Goal: Task Accomplishment & Management: Use online tool/utility

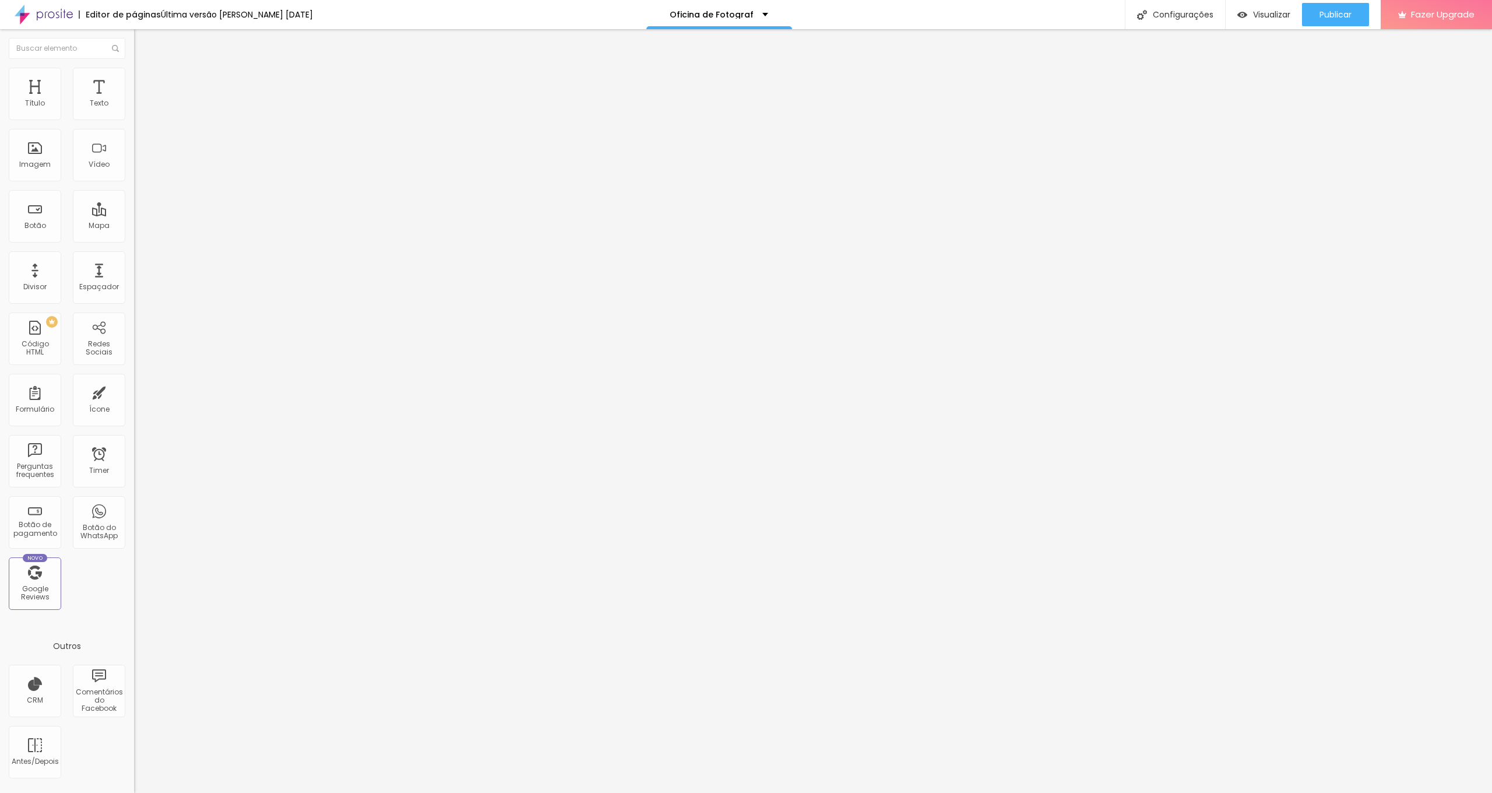
click at [134, 100] on span "Trocar imagem" at bounding box center [166, 95] width 64 height 10
click at [134, 79] on li "Avançado" at bounding box center [201, 85] width 134 height 12
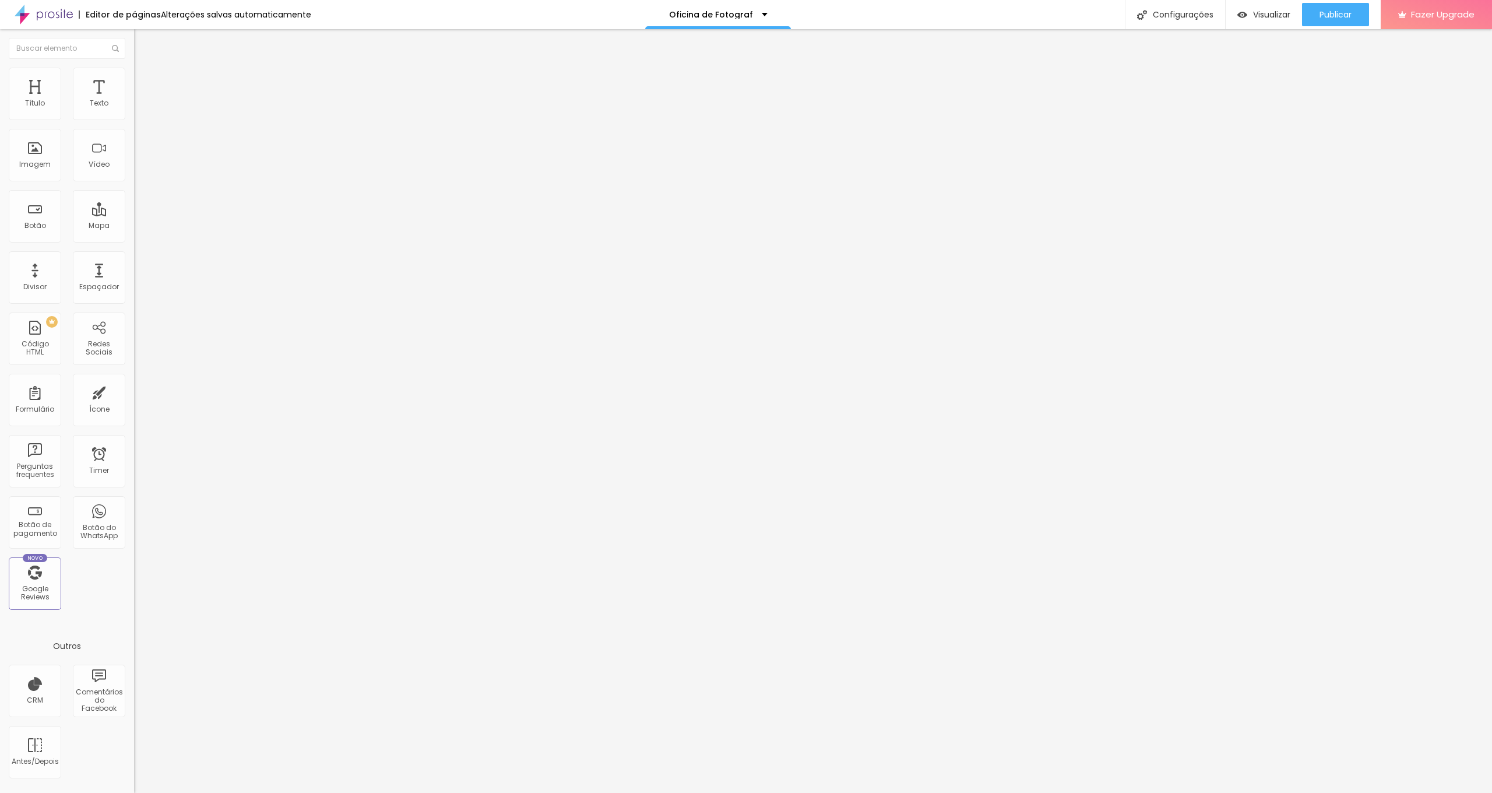
click at [134, 71] on img at bounding box center [139, 73] width 10 height 10
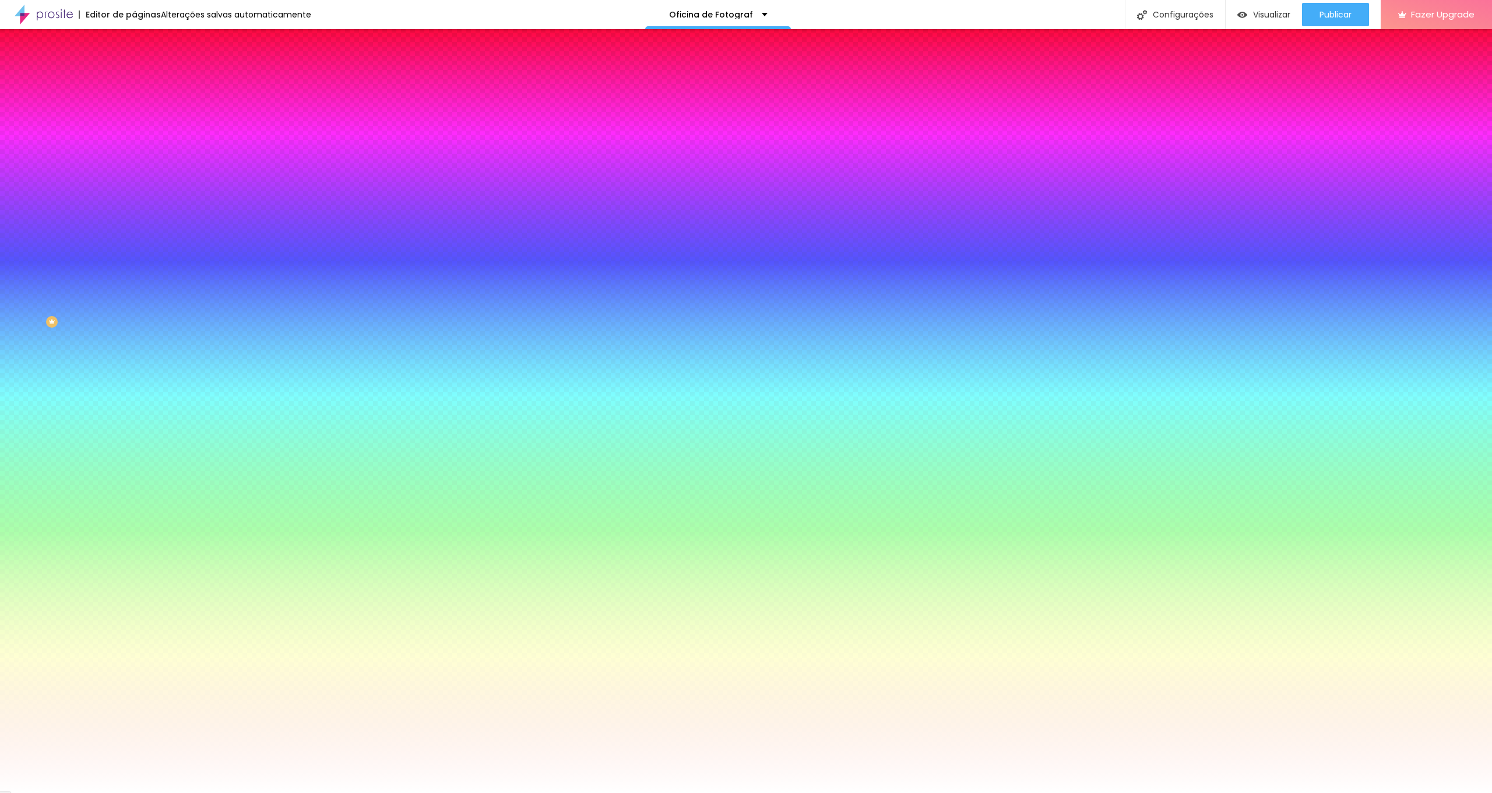
click at [134, 66] on img at bounding box center [139, 61] width 10 height 10
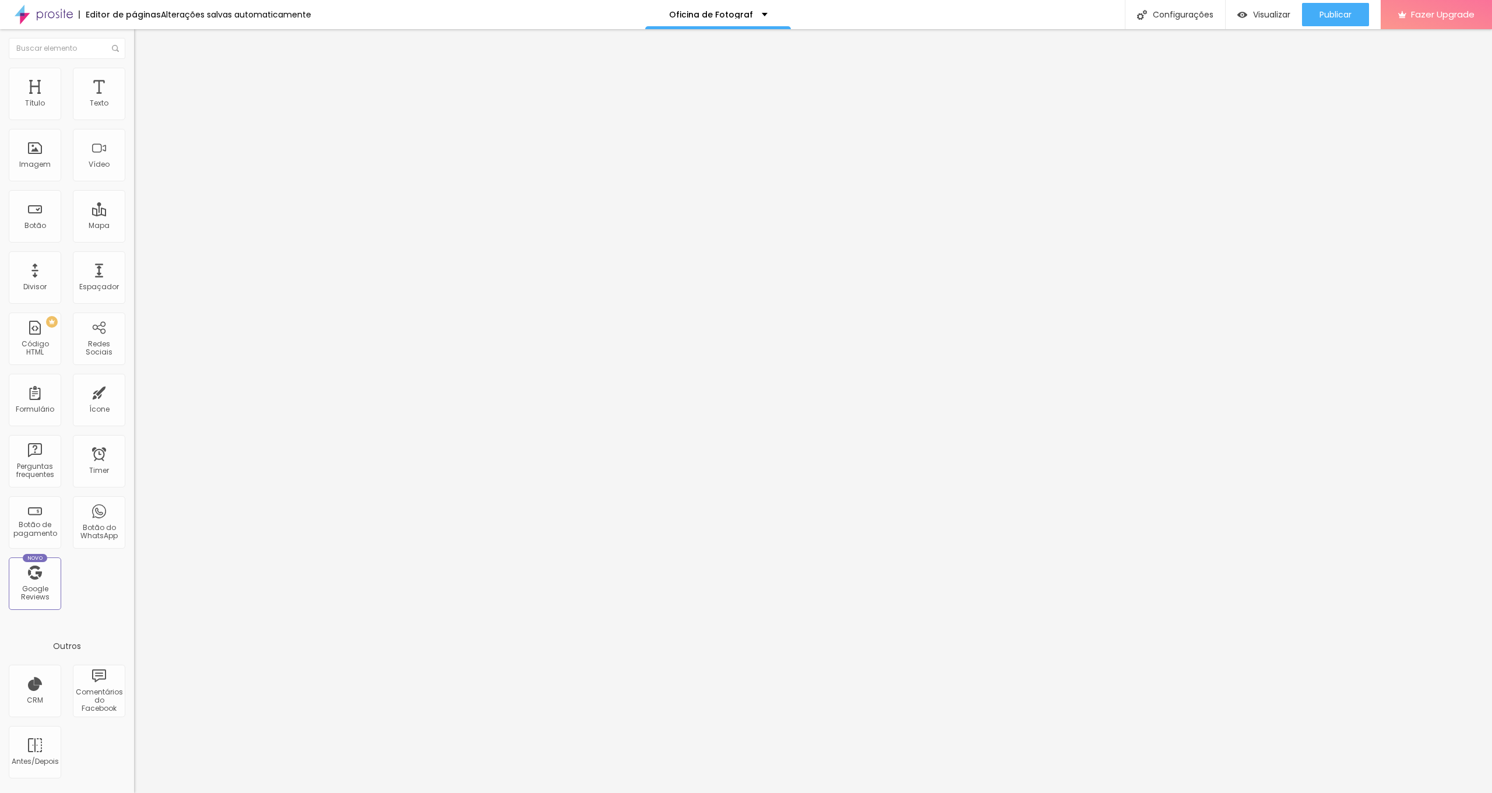
click at [134, 118] on img at bounding box center [137, 121] width 7 height 7
click at [134, 76] on li "Estilo" at bounding box center [201, 74] width 134 height 12
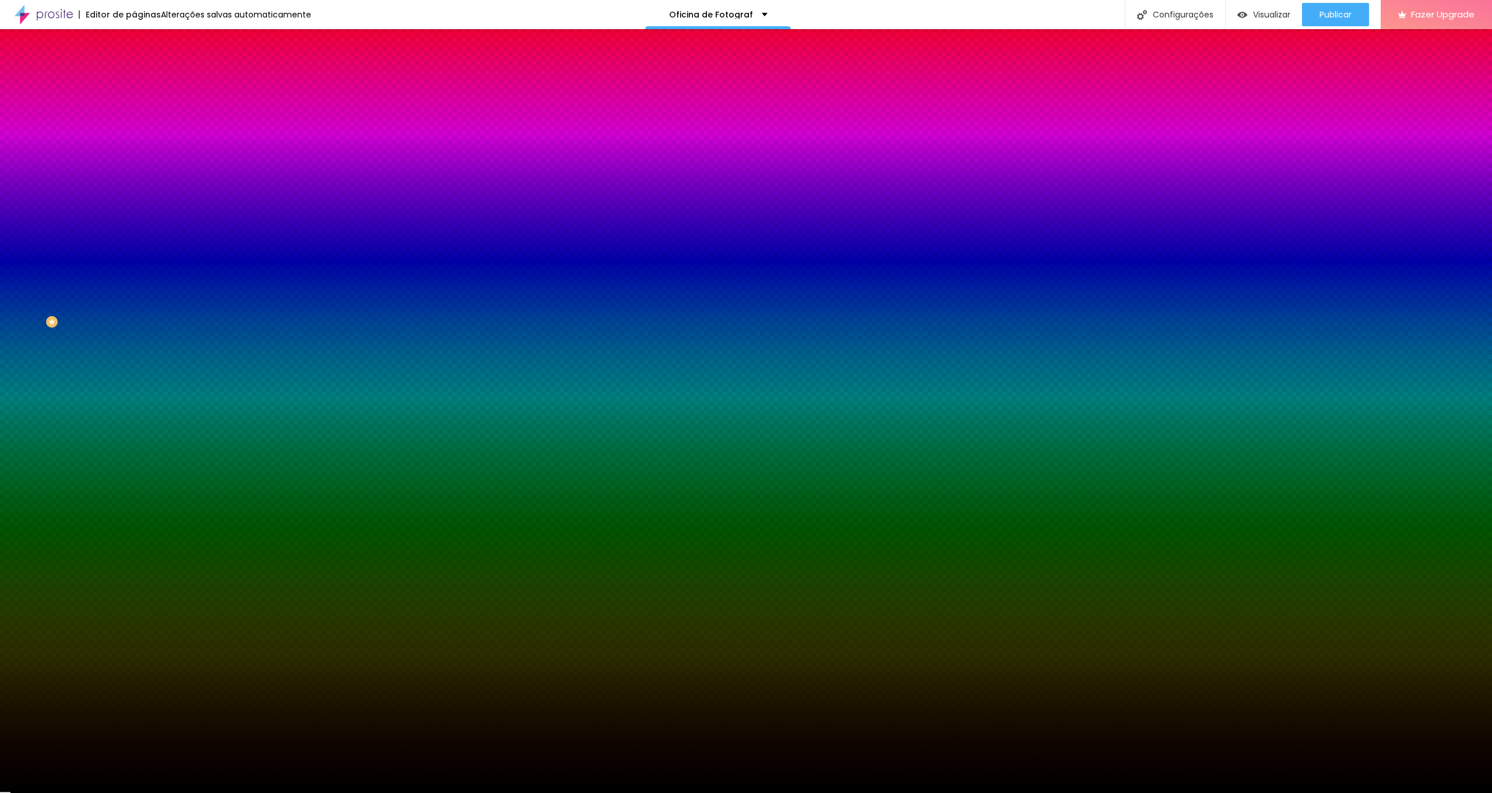
click at [134, 159] on div at bounding box center [201, 159] width 134 height 0
drag, startPoint x: 117, startPoint y: 228, endPoint x: 116, endPoint y: 221, distance: 7.1
click at [134, 170] on div "Cor de fundo Voltar ao padrão #000000" at bounding box center [201, 154] width 134 height 32
click at [1330, 19] on span "Publicar" at bounding box center [1335, 14] width 32 height 9
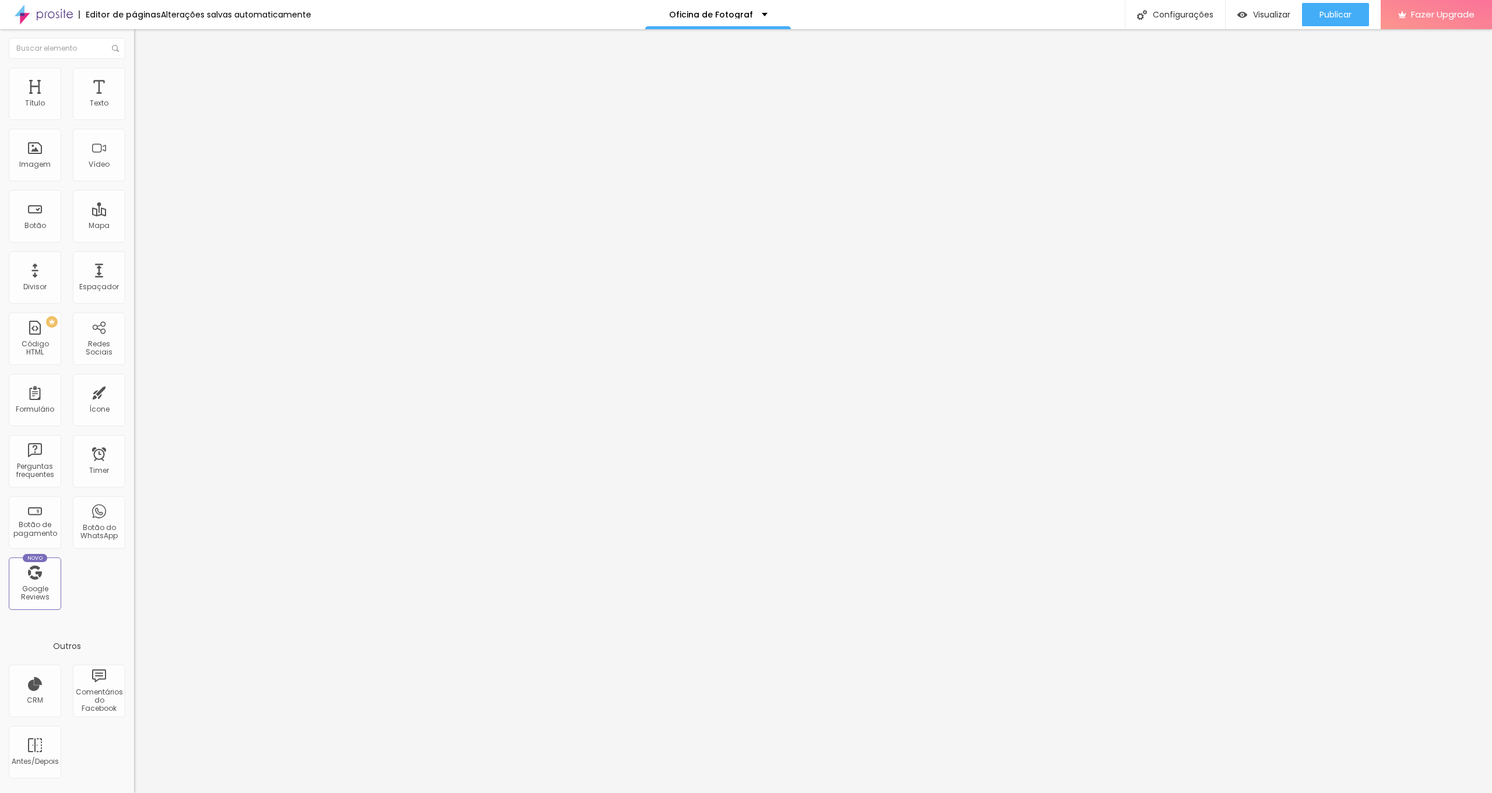
click at [134, 74] on img at bounding box center [139, 73] width 10 height 10
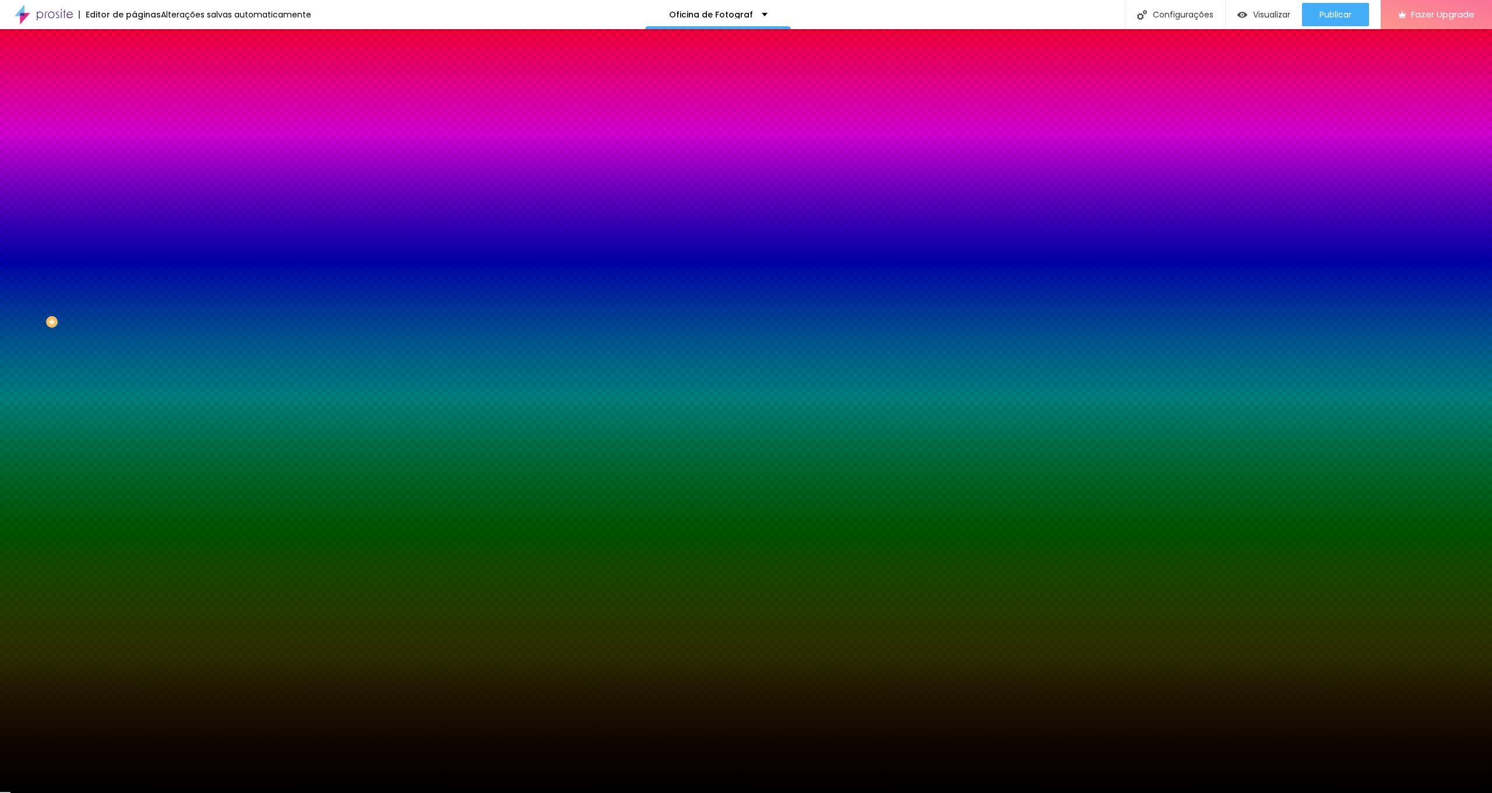
click at [134, 111] on div at bounding box center [201, 111] width 134 height 0
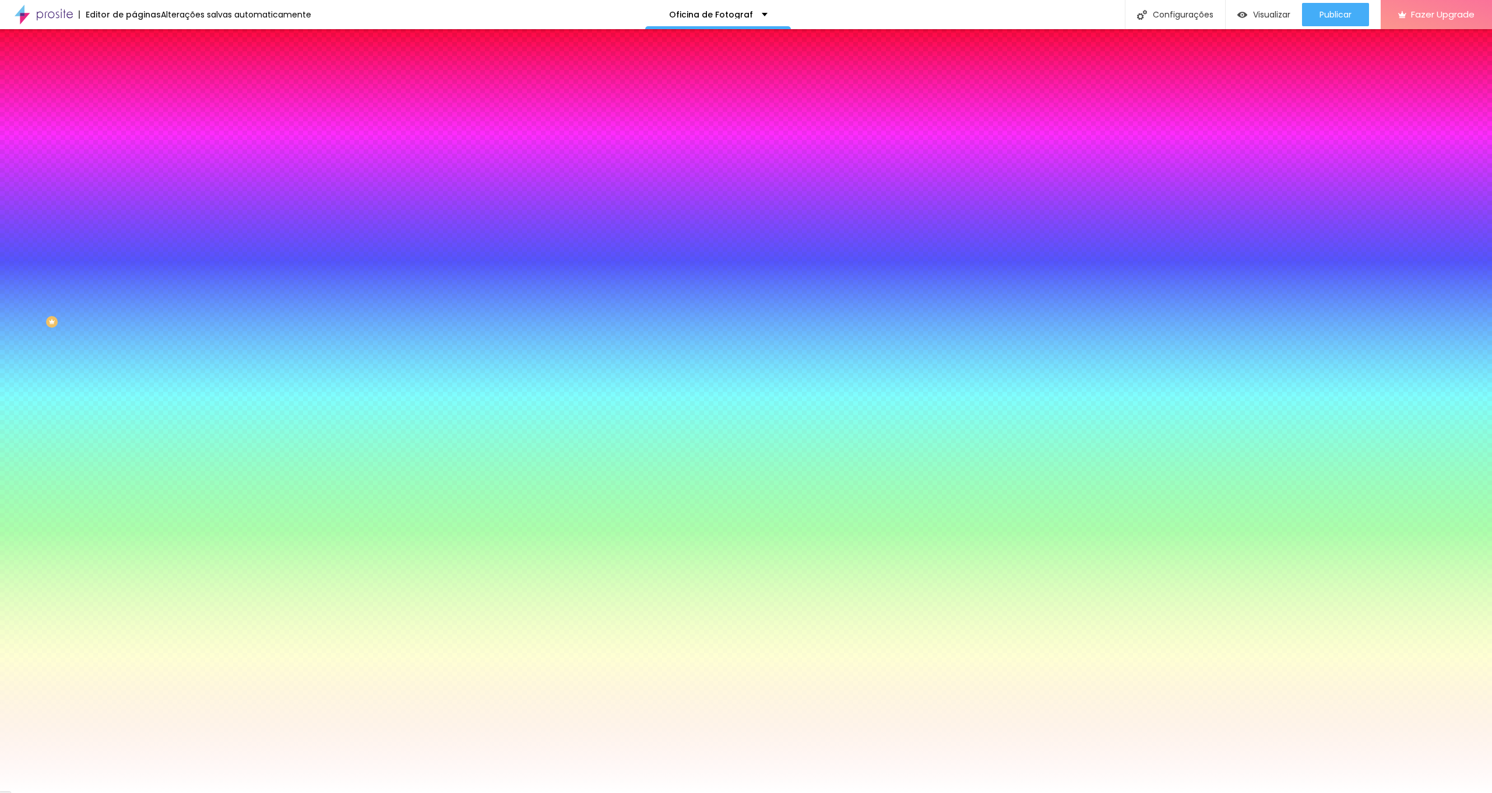
type input "#FFFFFF"
drag, startPoint x: 10, startPoint y: 132, endPoint x: 3, endPoint y: 132, distance: 7.6
click at [134, 132] on div "Cor de fundo Voltar ao padrão #FFFFFF 0 [PERSON_NAME] arredondada" at bounding box center [201, 189] width 134 height 197
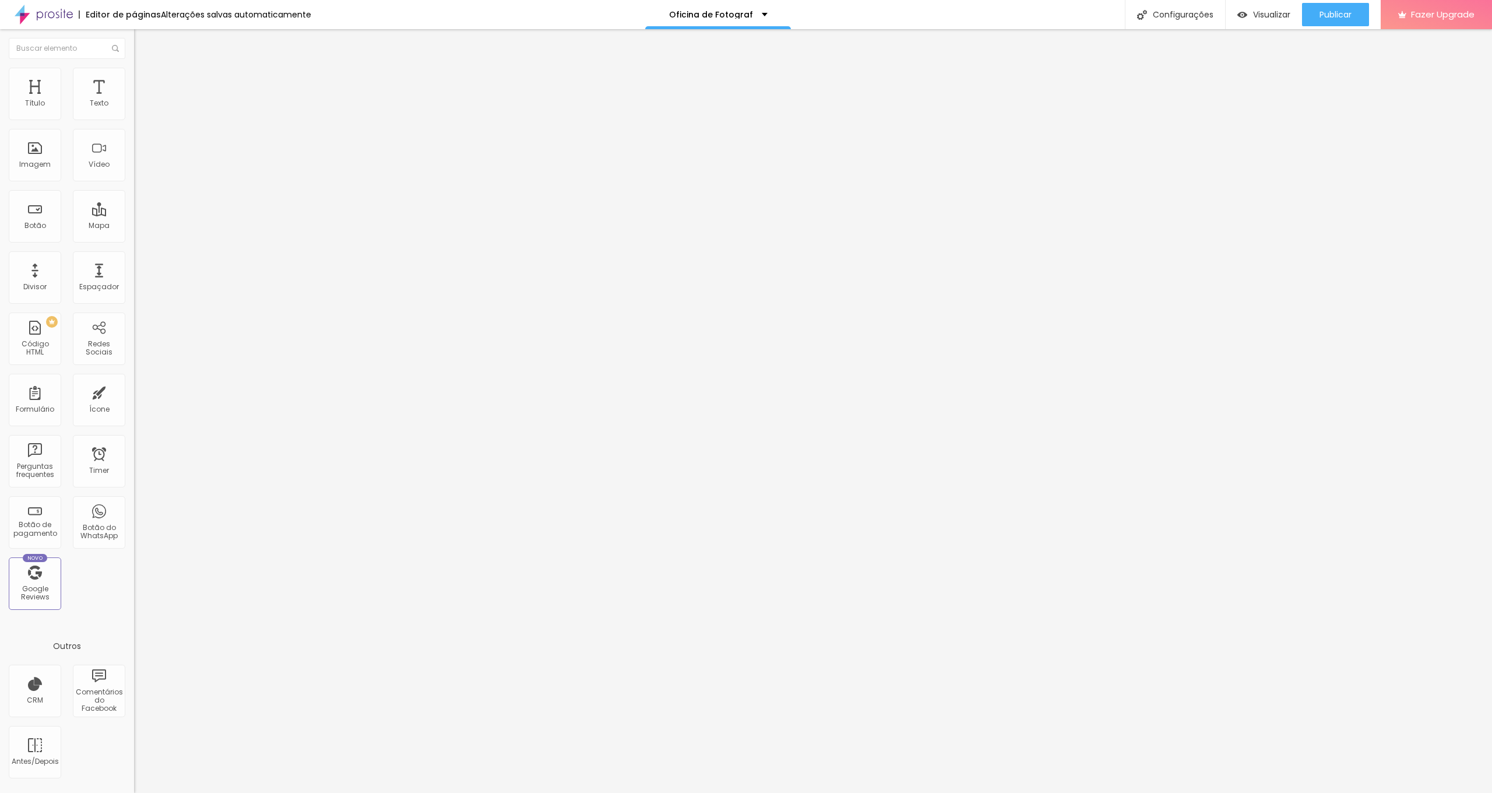
click at [134, 100] on span "Trocar imagem" at bounding box center [166, 95] width 64 height 10
click at [145, 79] on span "Avançado" at bounding box center [164, 76] width 38 height 10
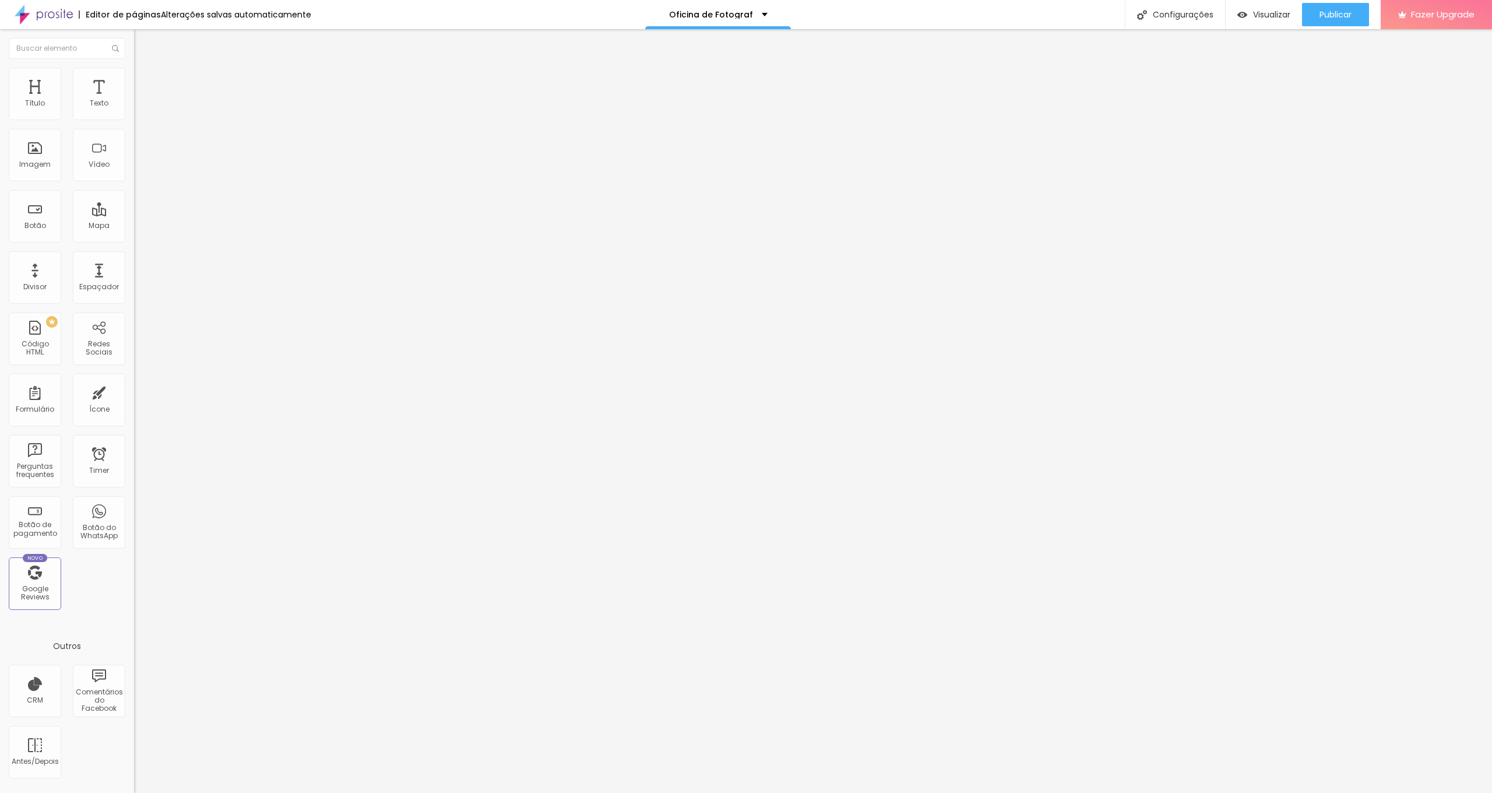
click at [145, 69] on span "Estilo" at bounding box center [154, 64] width 18 height 10
click at [1349, 13] on span "Publicar" at bounding box center [1335, 14] width 32 height 9
drag, startPoint x: 13, startPoint y: 131, endPoint x: 115, endPoint y: 132, distance: 102.0
click at [134, 110] on input "[URL][DOMAIN_NAME]" at bounding box center [204, 104] width 140 height 12
paste input "[URL][DOMAIN_NAME]"
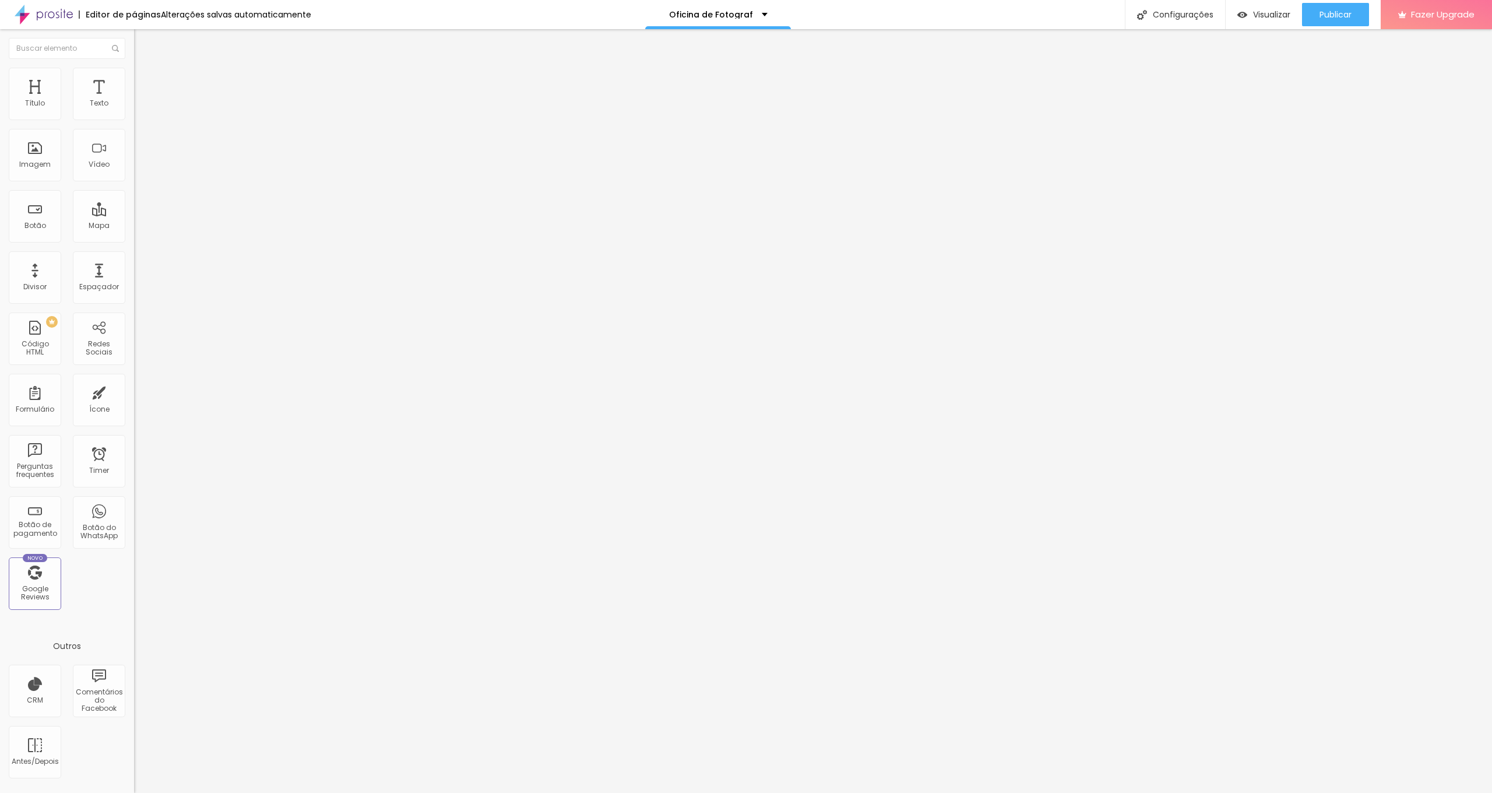
type input "[URL][DOMAIN_NAME]"
click at [134, 174] on span "4:3 Standard" at bounding box center [157, 169] width 47 height 10
click at [134, 188] on span "Wide" at bounding box center [143, 183] width 18 height 10
click at [1309, 16] on button "Publicar" at bounding box center [1335, 14] width 67 height 23
click at [134, 100] on span "Trocar imagem" at bounding box center [166, 95] width 64 height 10
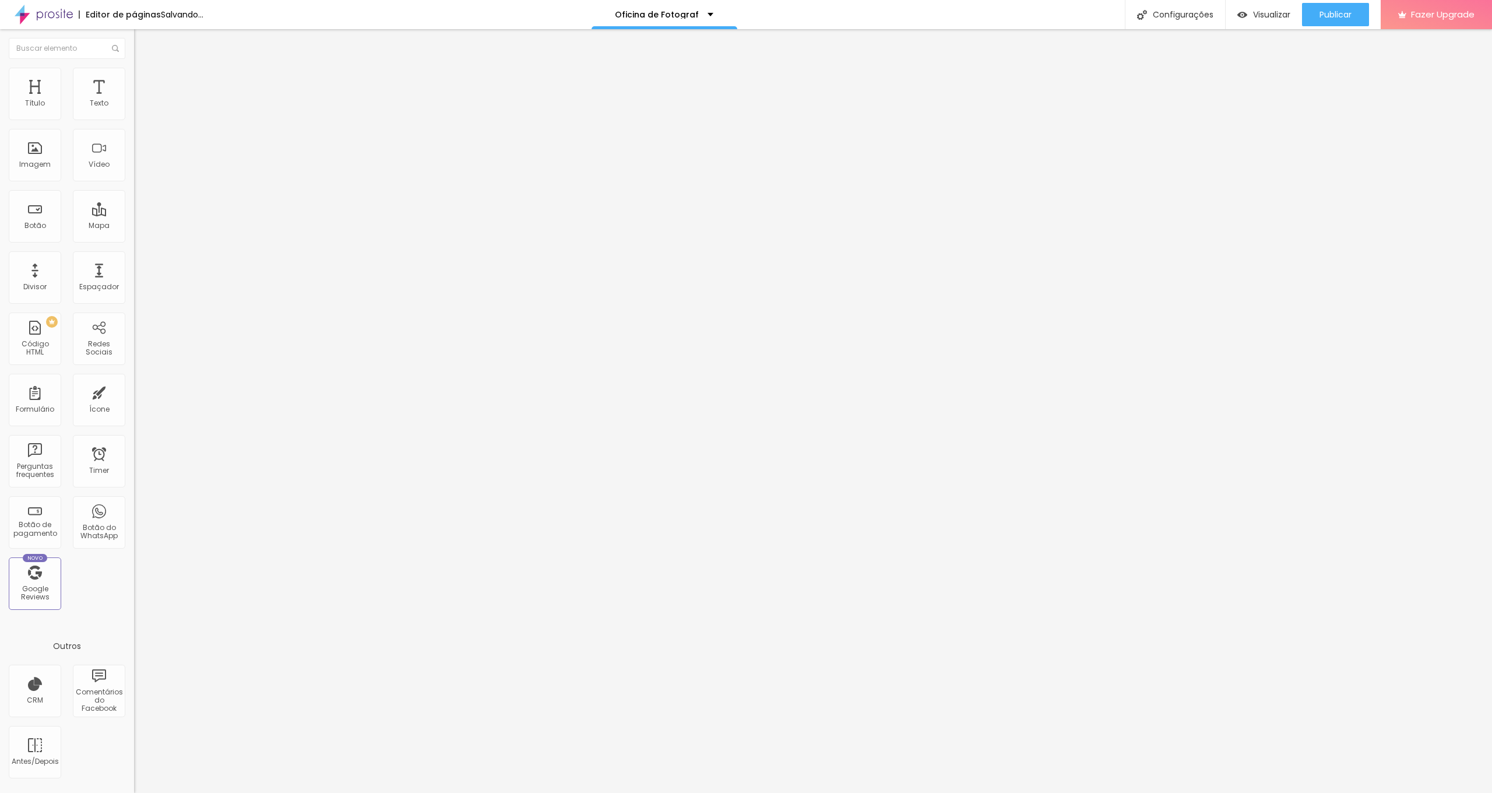
click at [134, 100] on span "Trocar imagem" at bounding box center [166, 95] width 64 height 10
click at [1351, 20] on div "Publicar" at bounding box center [1335, 14] width 32 height 23
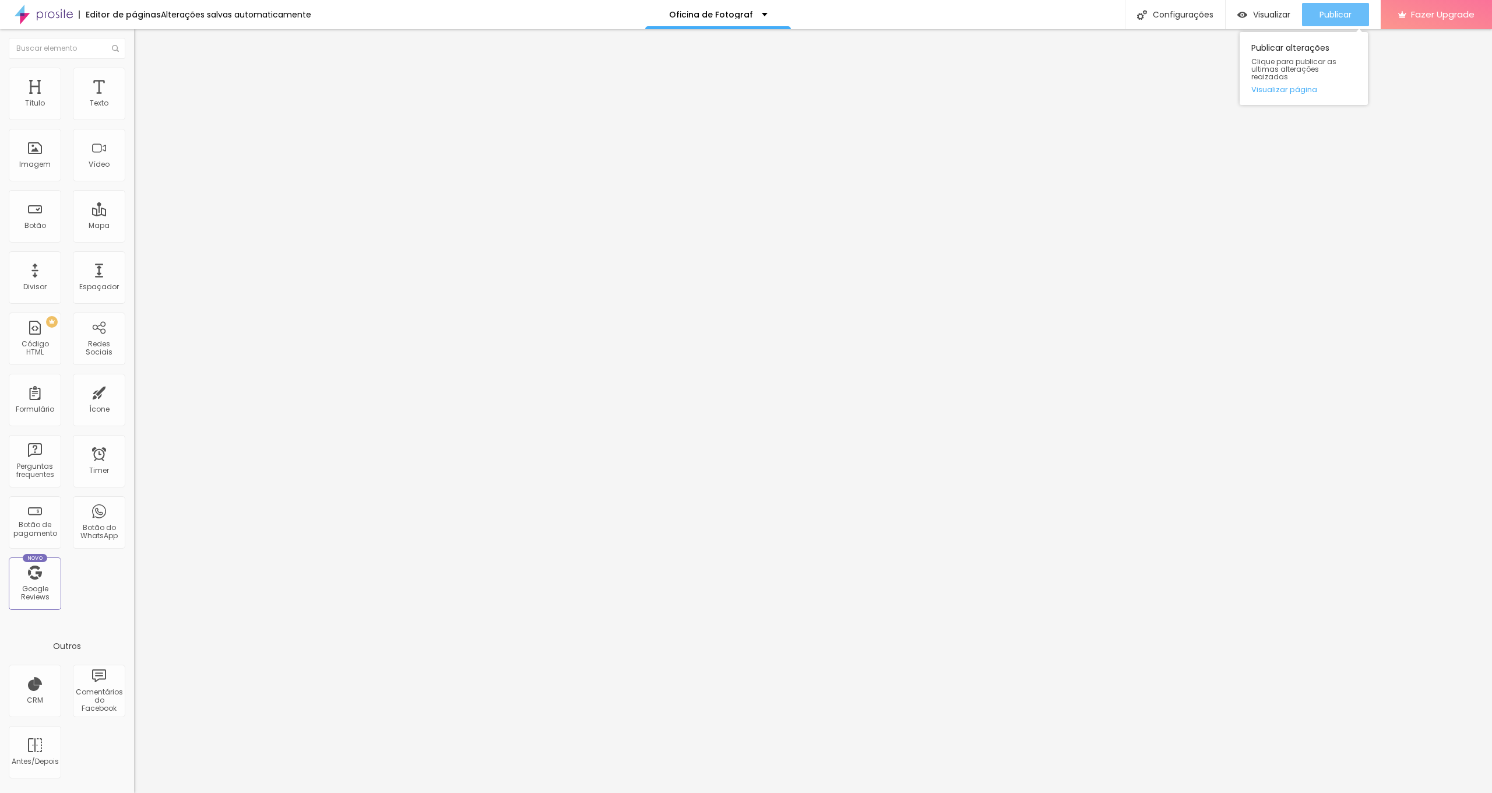
click at [1341, 17] on span "Publicar" at bounding box center [1335, 14] width 32 height 9
click at [1266, 14] on span "Visualizar" at bounding box center [1271, 14] width 37 height 9
click at [134, 100] on span "Trocar imagem" at bounding box center [166, 95] width 64 height 10
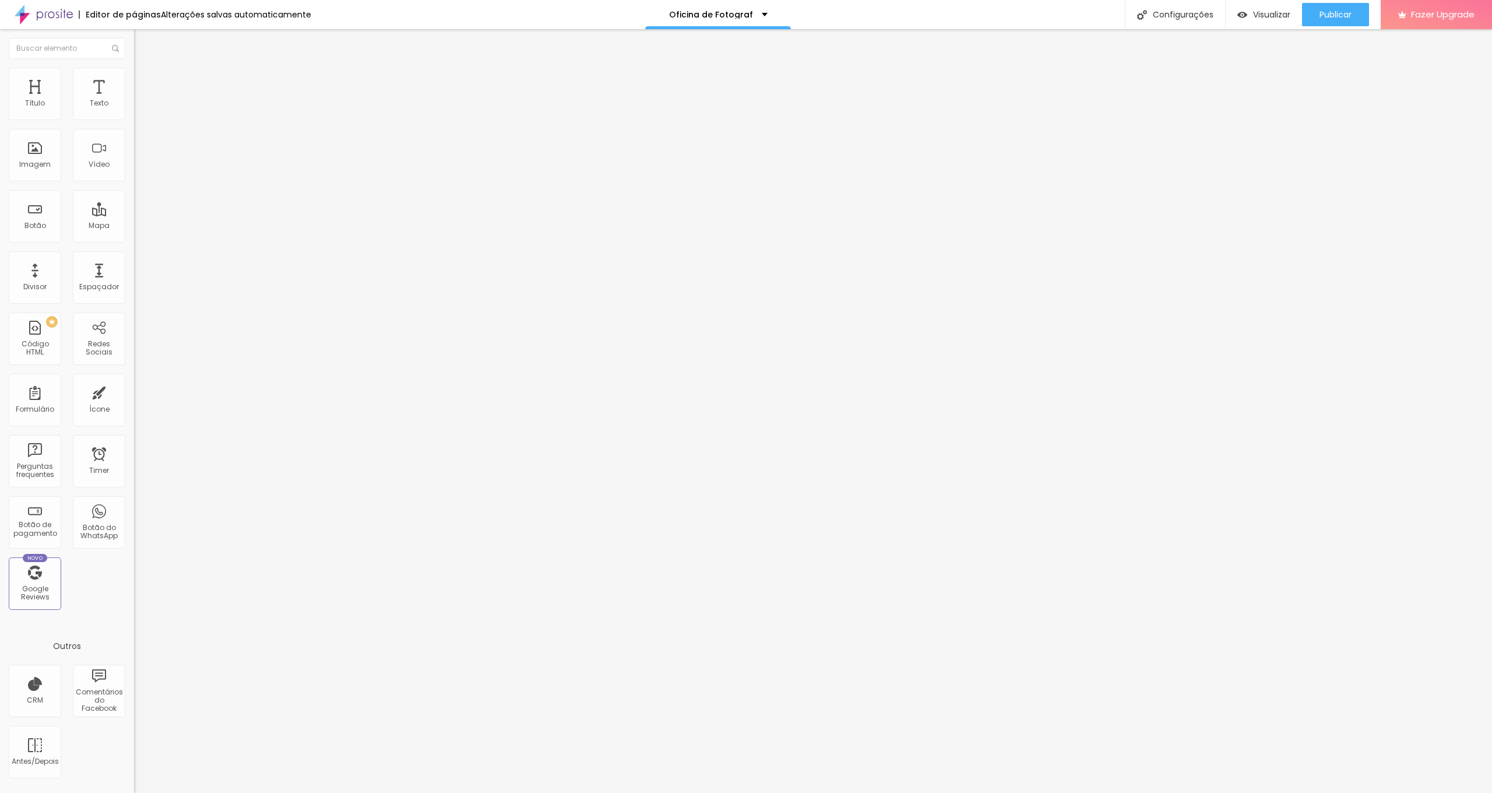
click at [1350, 10] on span "Publicar" at bounding box center [1335, 14] width 32 height 9
click at [143, 41] on img "button" at bounding box center [147, 42] width 9 height 9
click at [134, 100] on span "Adicionar imagem" at bounding box center [171, 95] width 75 height 10
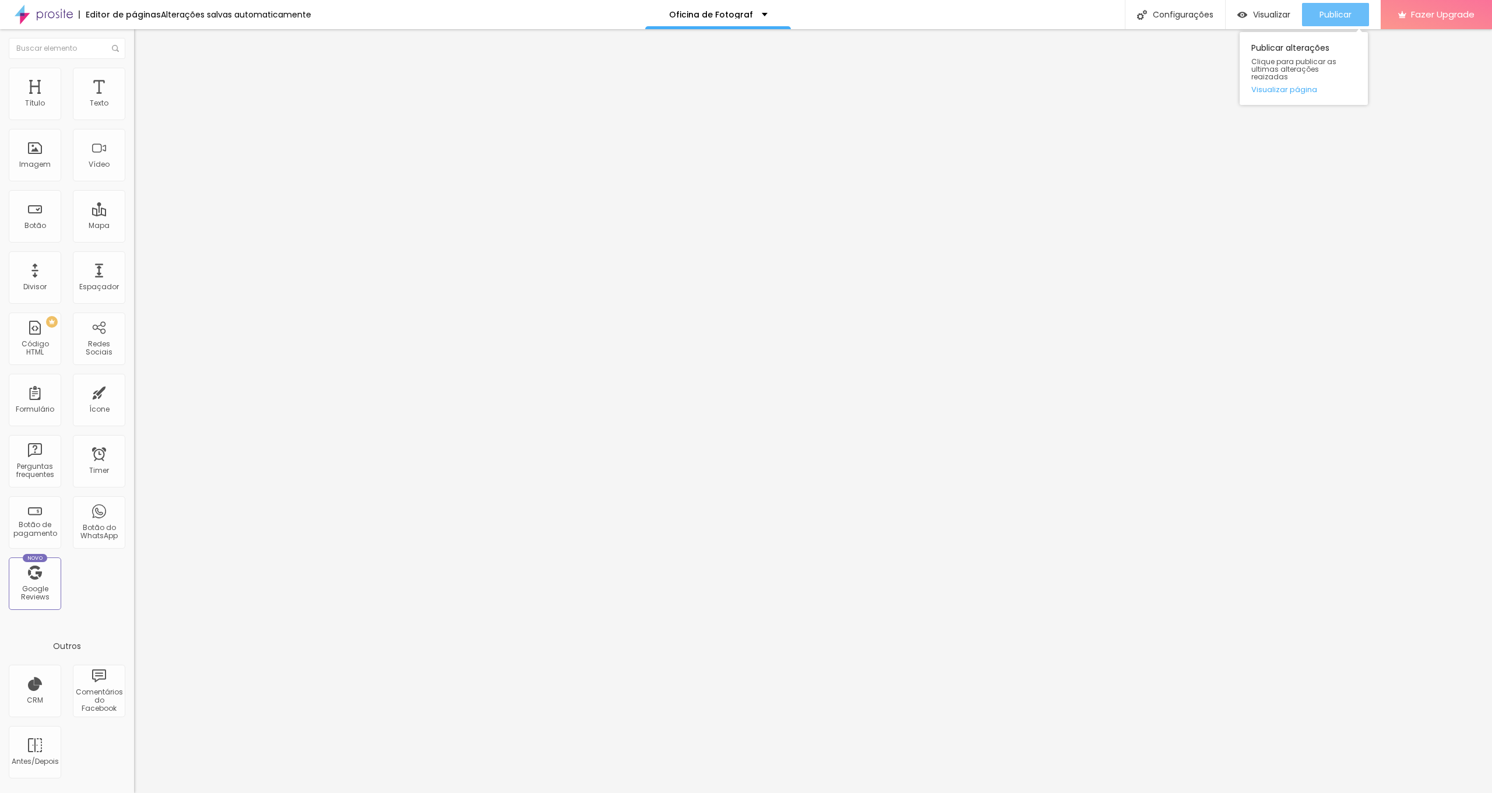
click at [1344, 10] on span "Publicar" at bounding box center [1335, 14] width 32 height 9
